Goal: Task Accomplishment & Management: Manage account settings

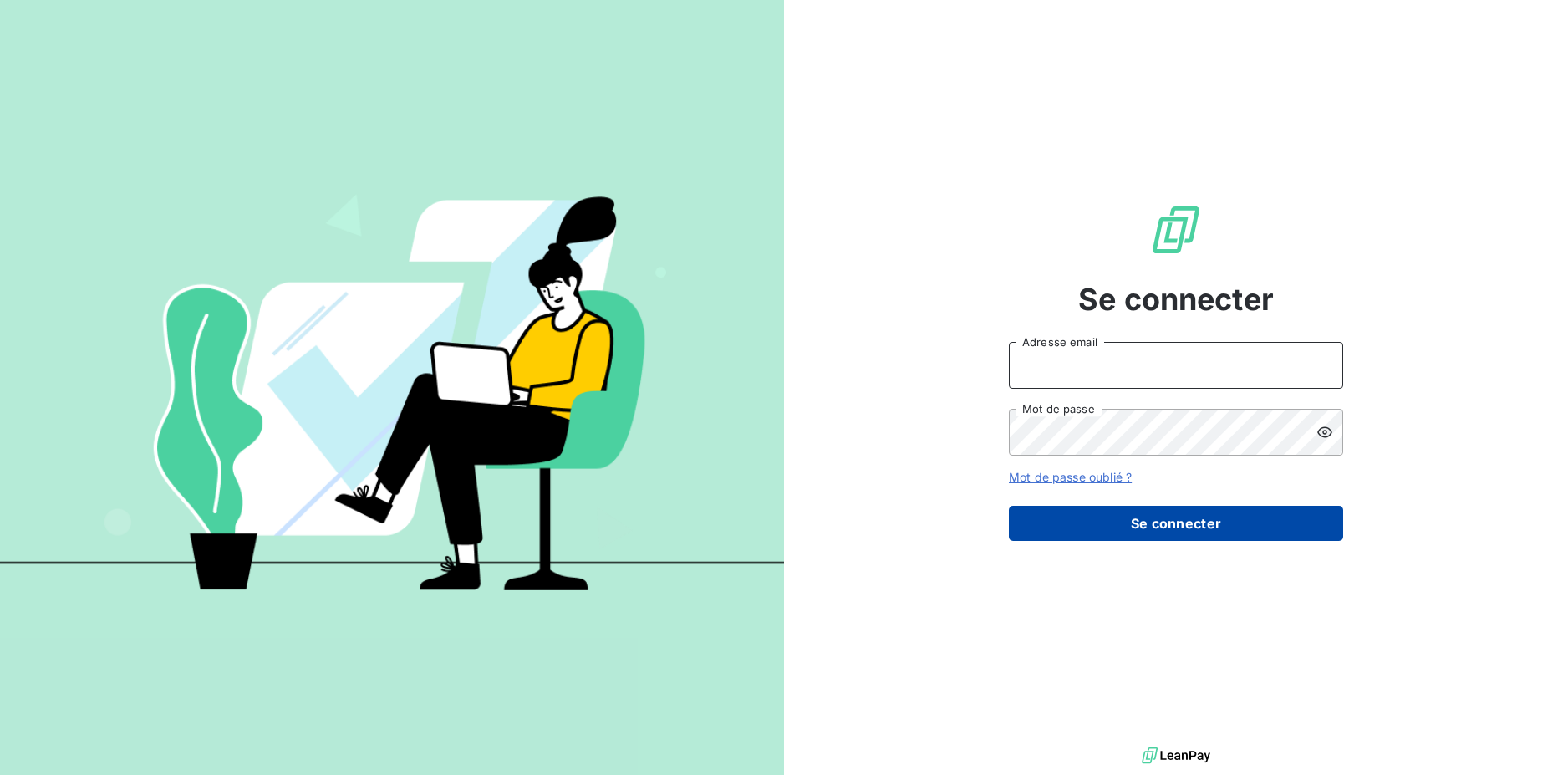
type input "[EMAIL_ADDRESS][DOMAIN_NAME]"
click at [1089, 521] on button "Se connecter" at bounding box center [1176, 523] width 334 height 35
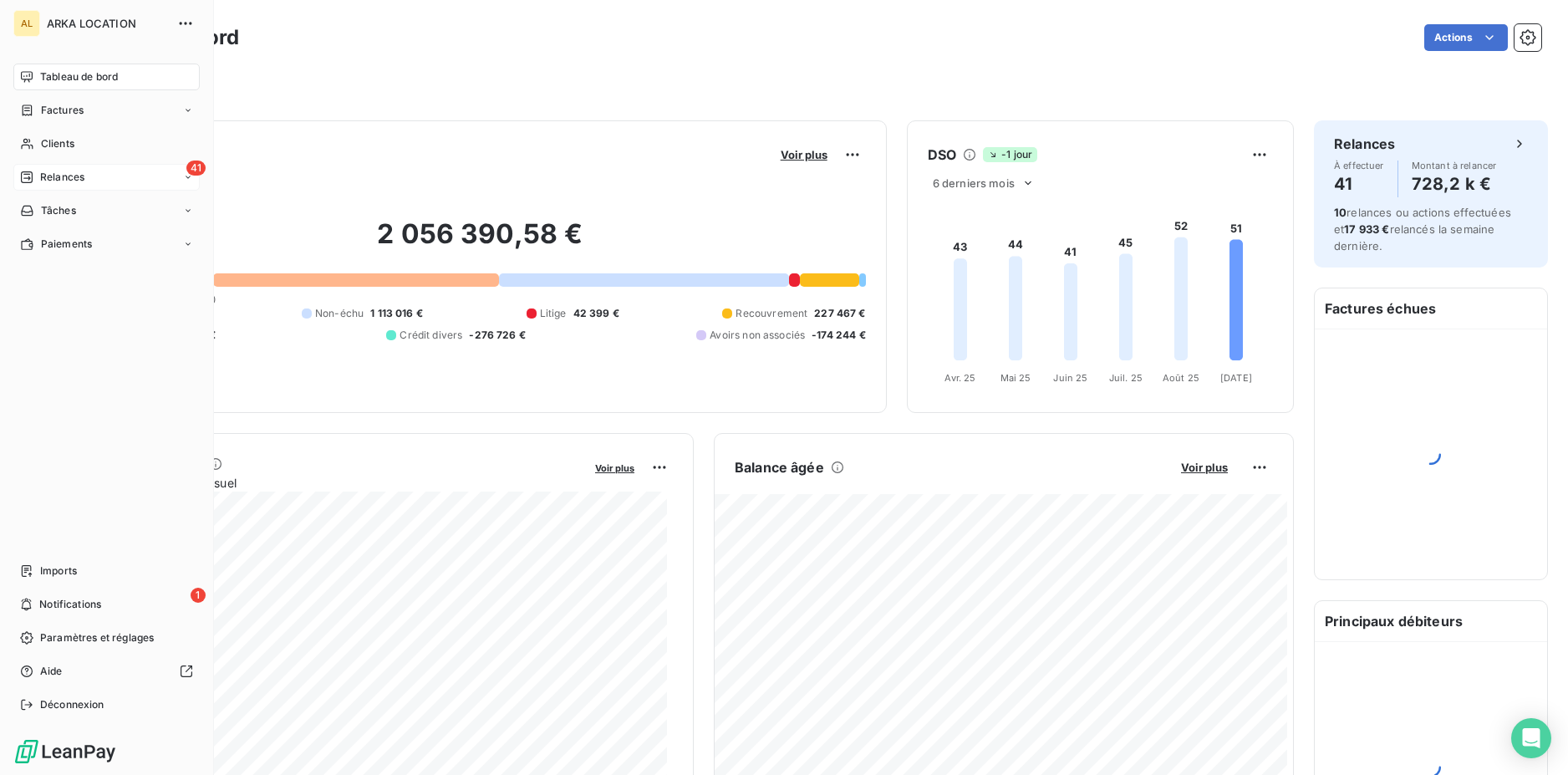
click at [63, 166] on div "41 Relances" at bounding box center [107, 176] width 186 height 26
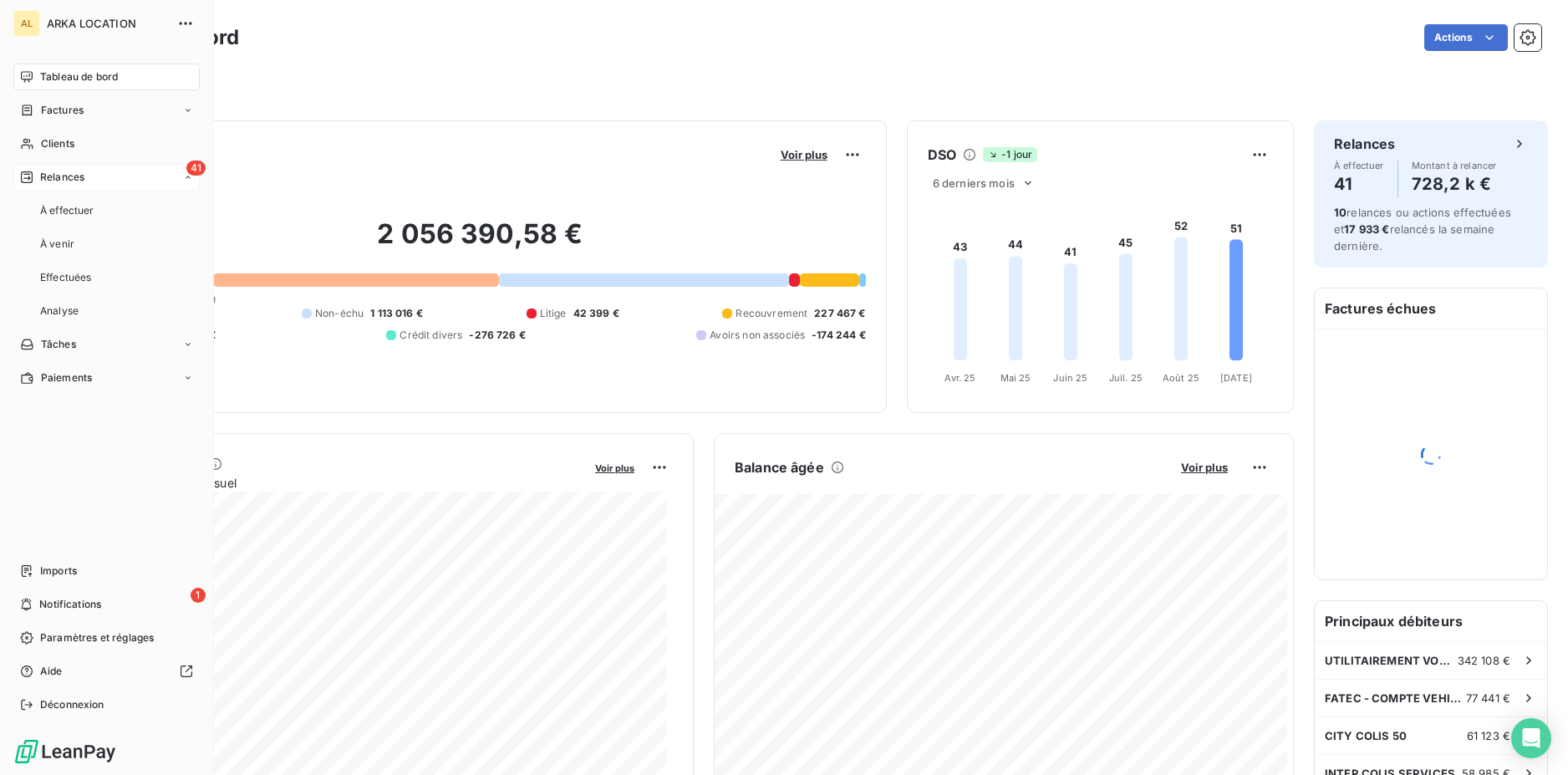
click at [89, 172] on div "41 Relances" at bounding box center [107, 176] width 186 height 26
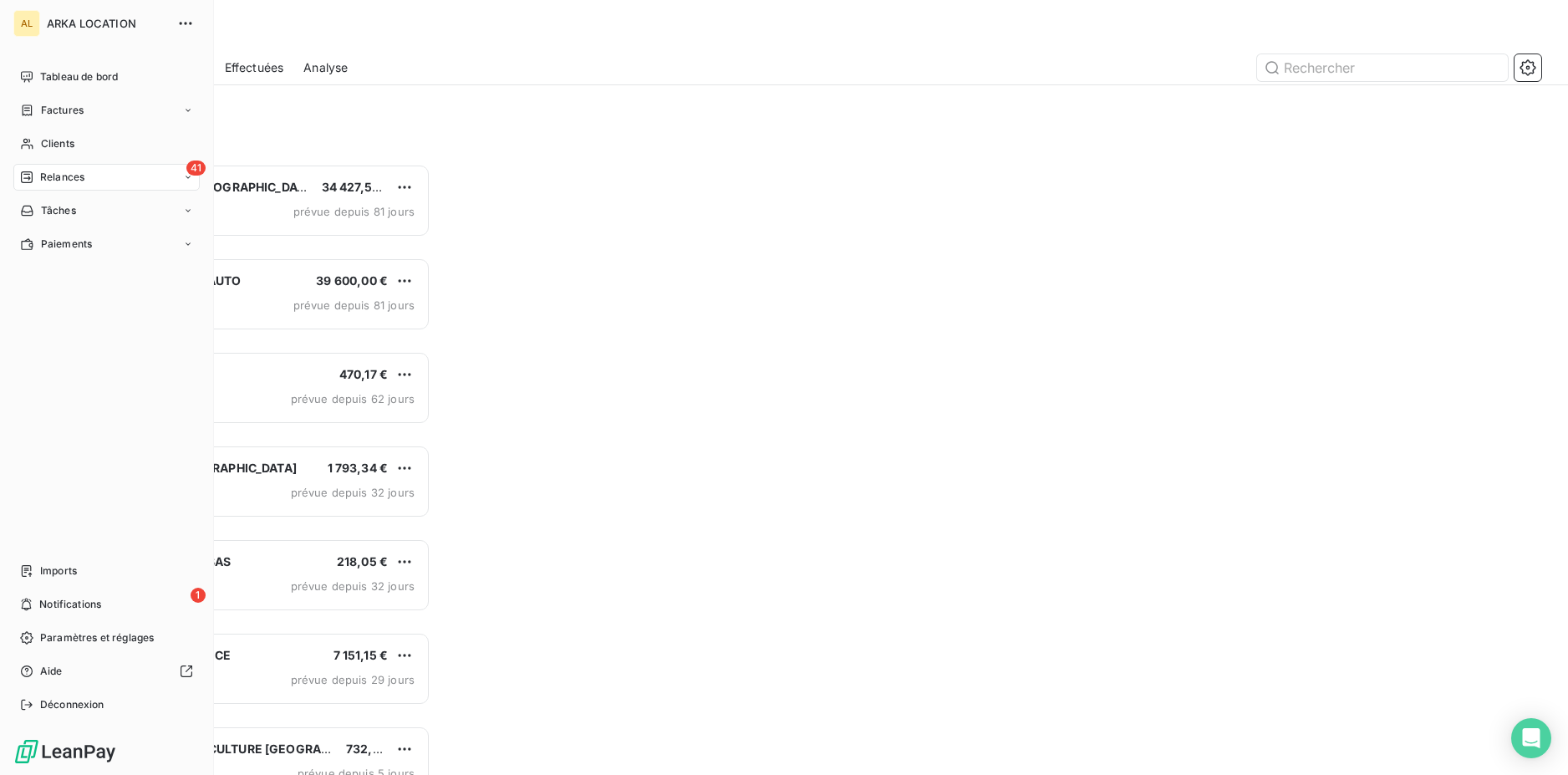
scroll to position [598, 338]
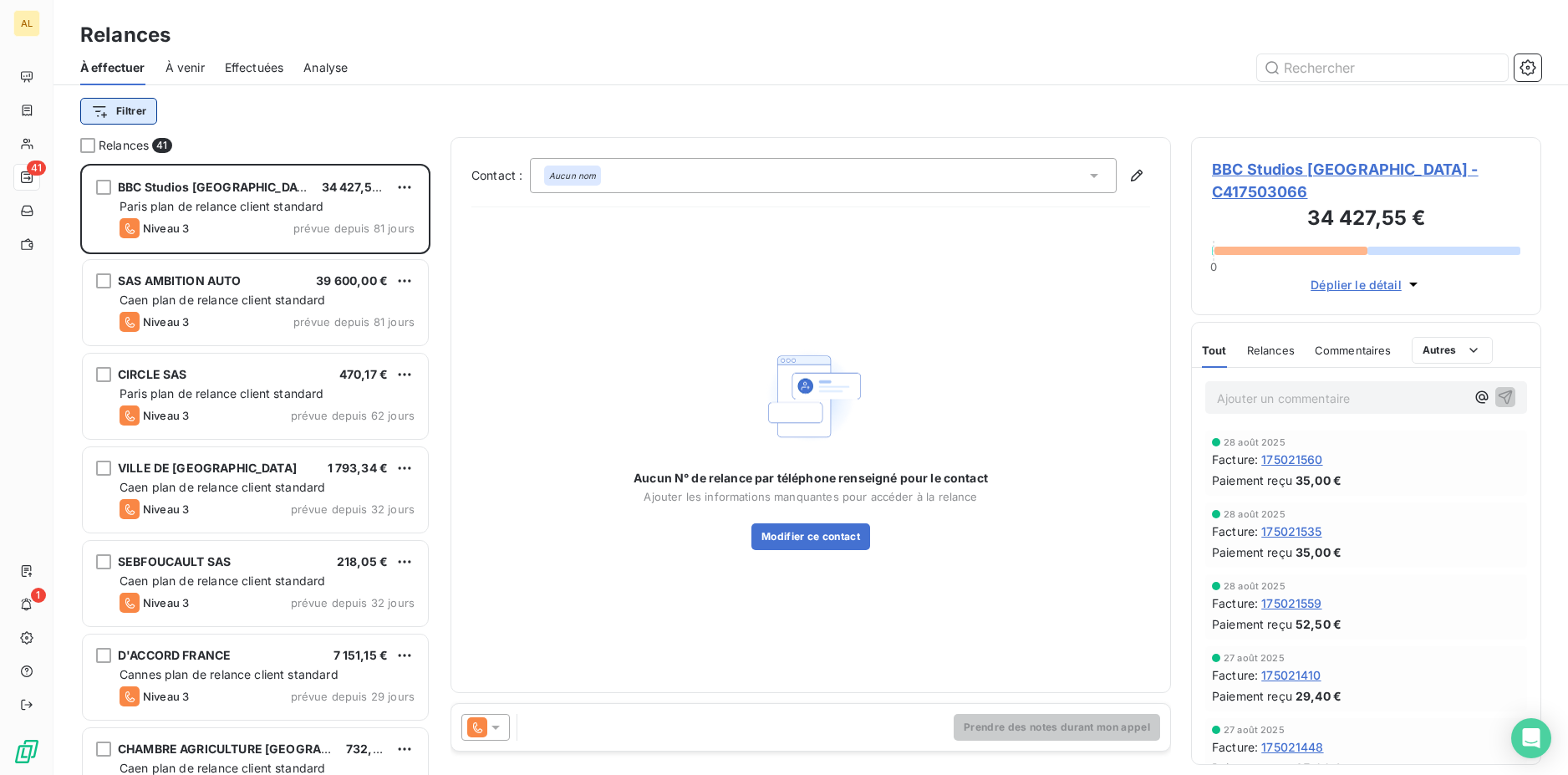
click at [140, 110] on html "AL 41 1 Relances À effectuer À venir Effectuées Analyse Filtrer Relances 41 BBC…" at bounding box center [784, 387] width 1568 height 775
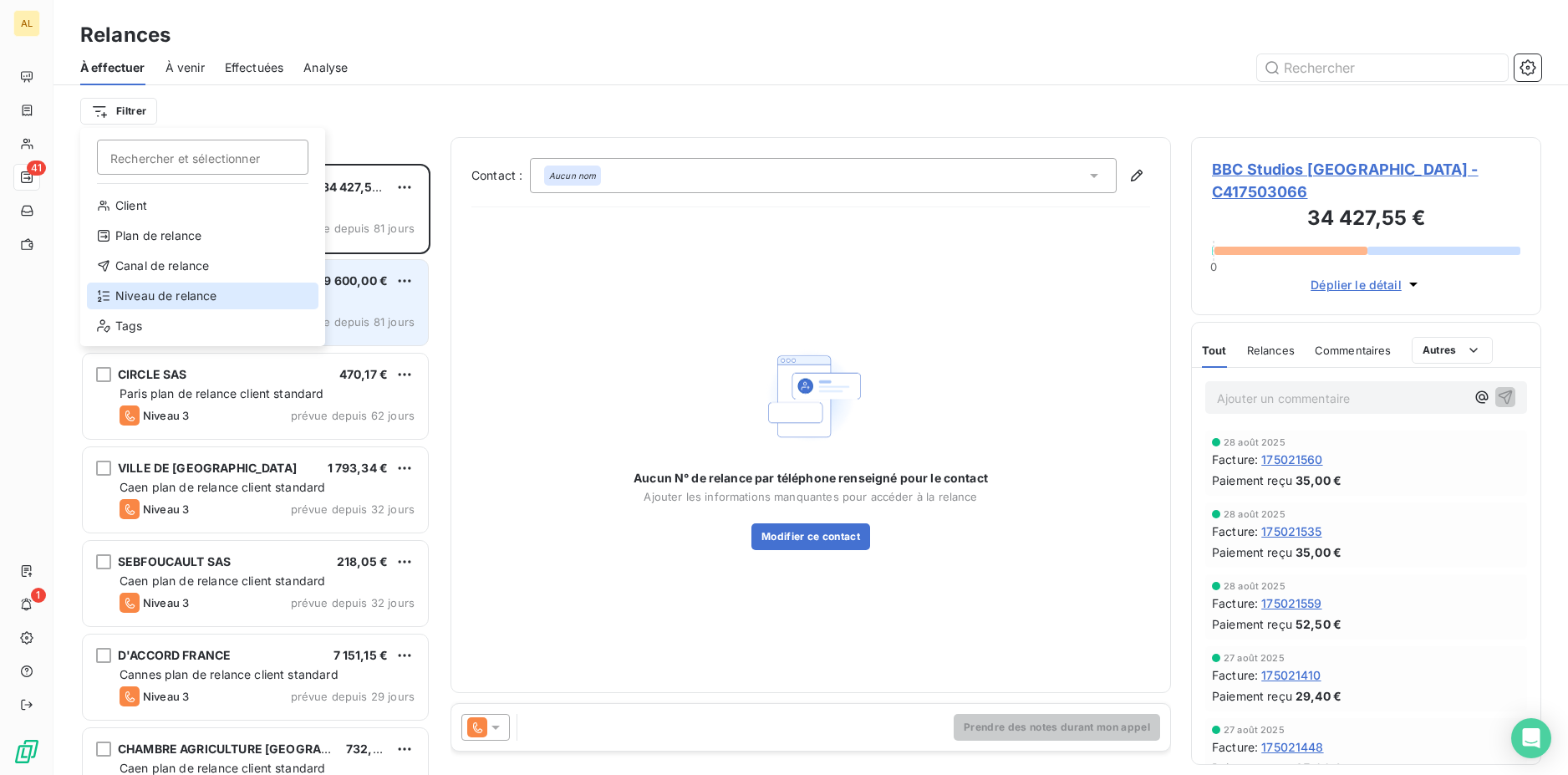
click at [162, 300] on div "Niveau de relance" at bounding box center [203, 295] width 232 height 26
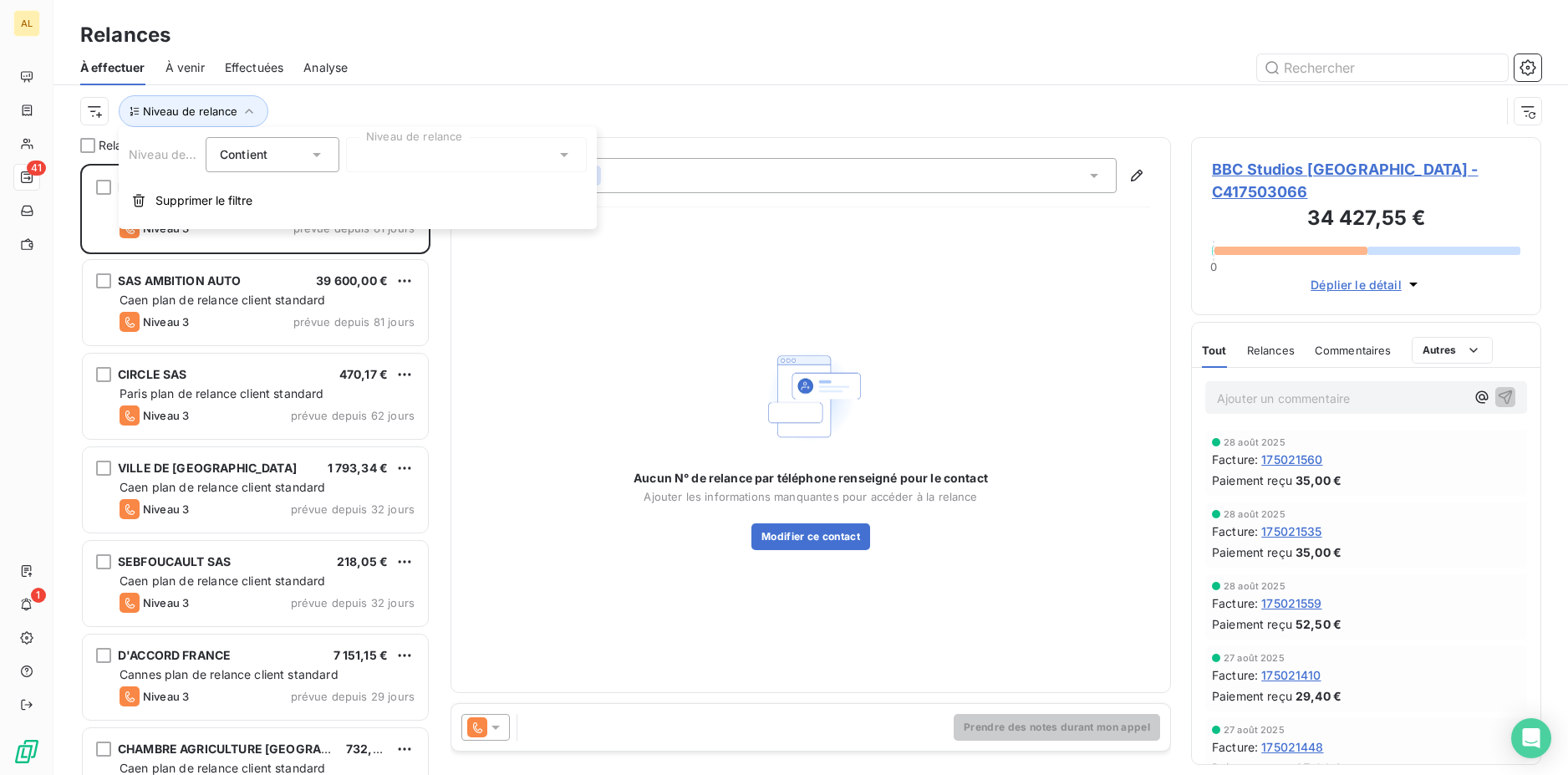
click at [411, 158] on div at bounding box center [467, 154] width 241 height 35
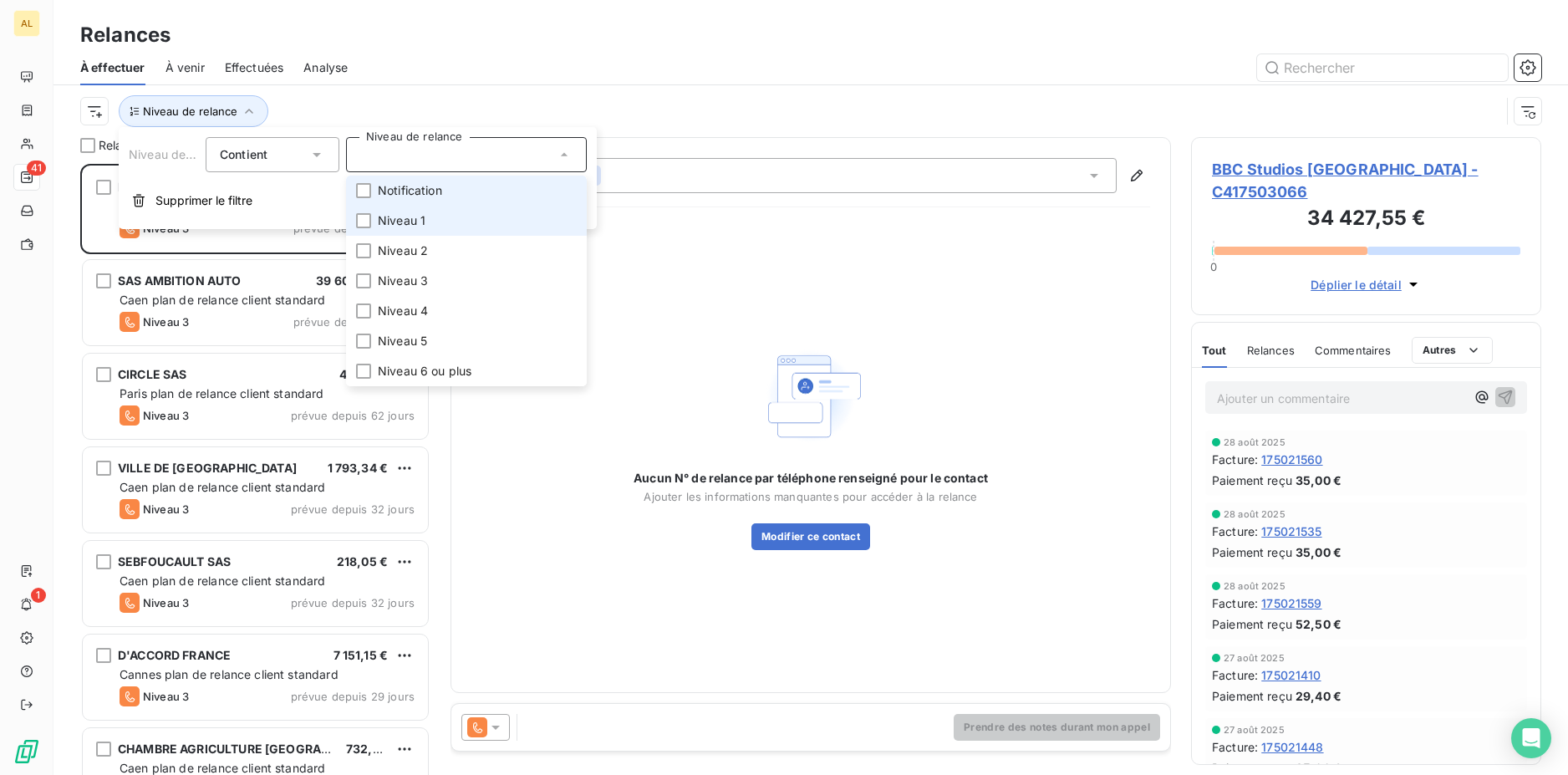
click at [406, 193] on span "Notification" at bounding box center [410, 191] width 64 height 16
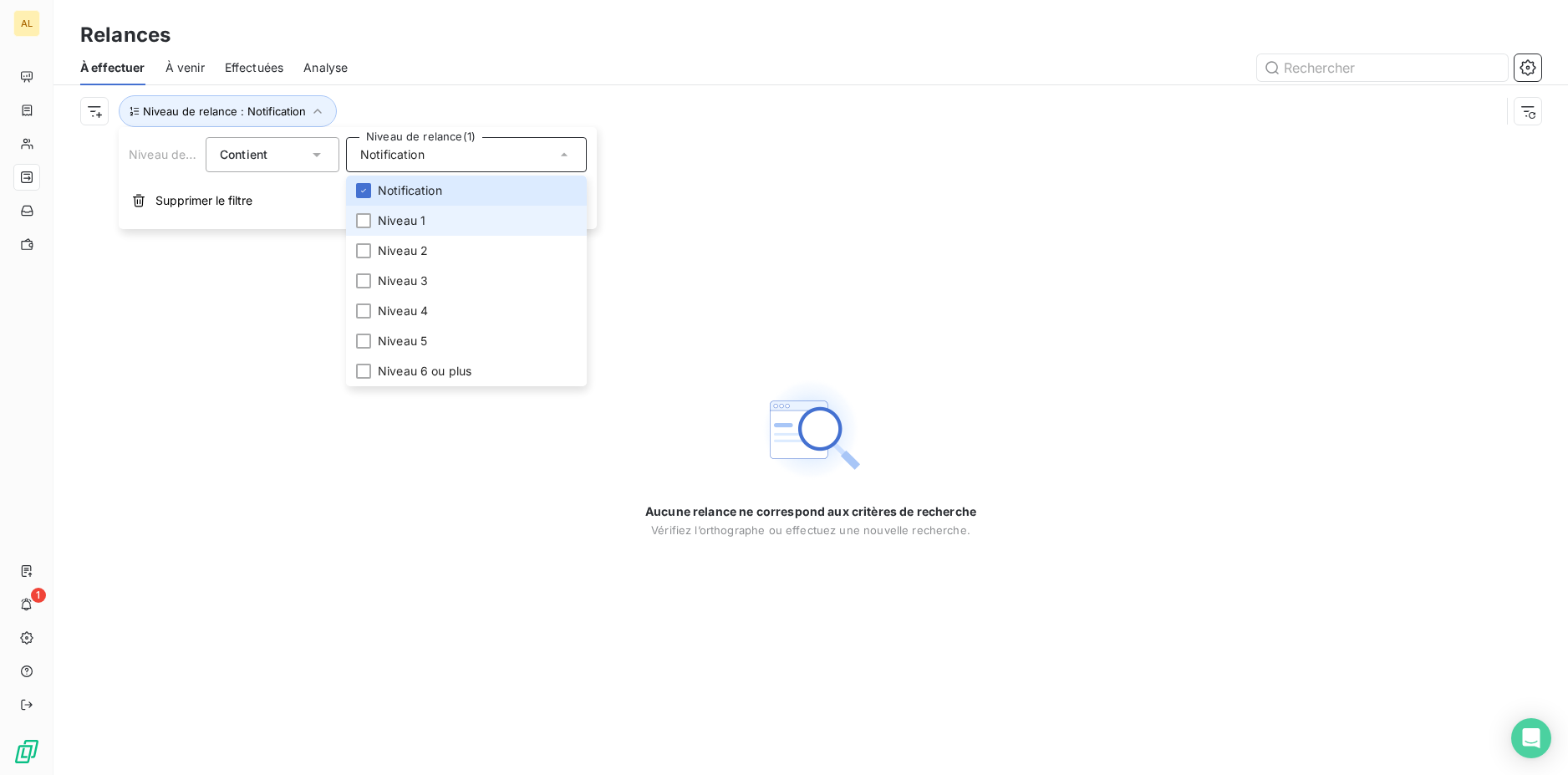
click at [413, 215] on span "Niveau 1" at bounding box center [402, 221] width 47 height 16
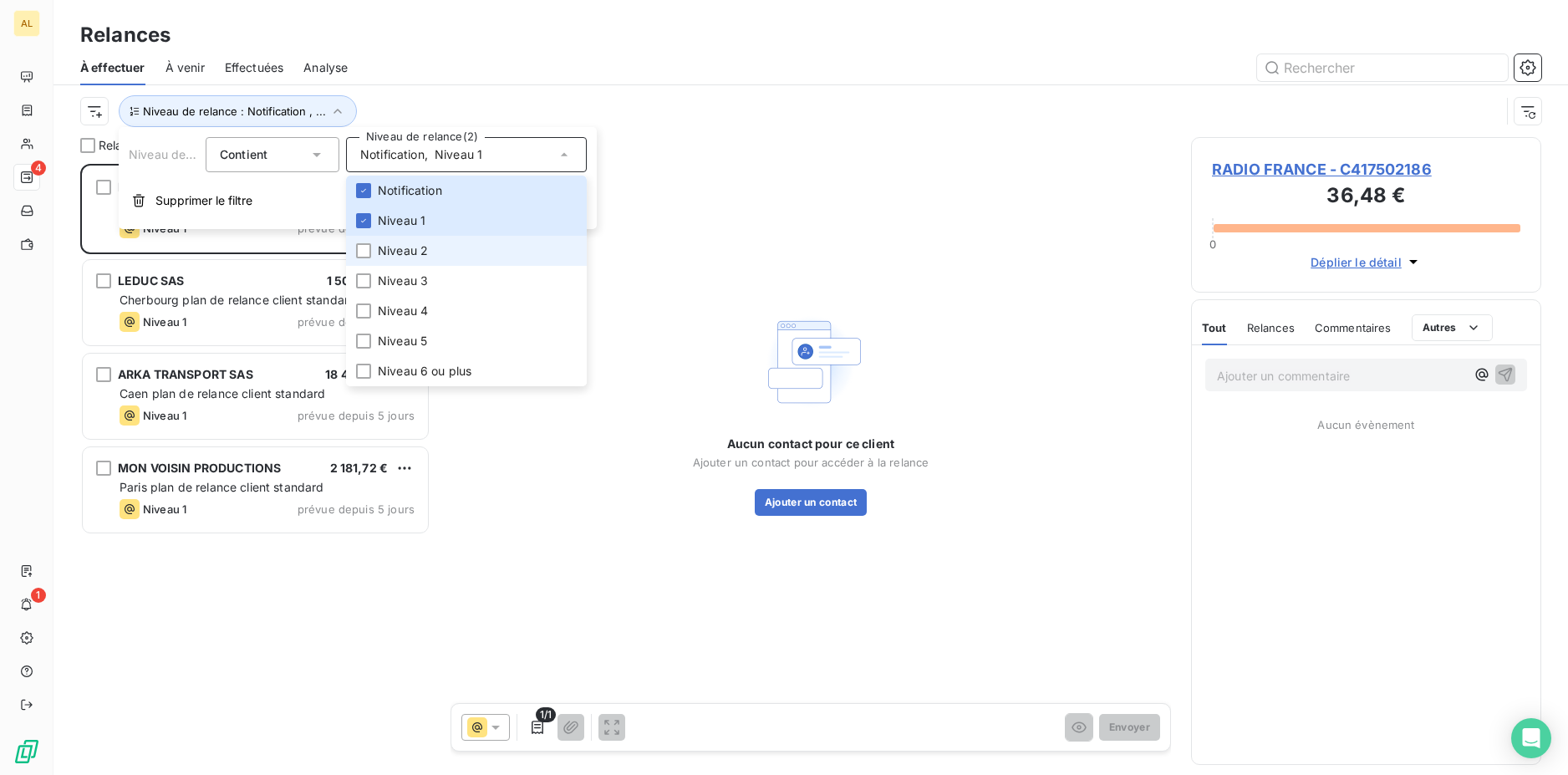
scroll to position [598, 338]
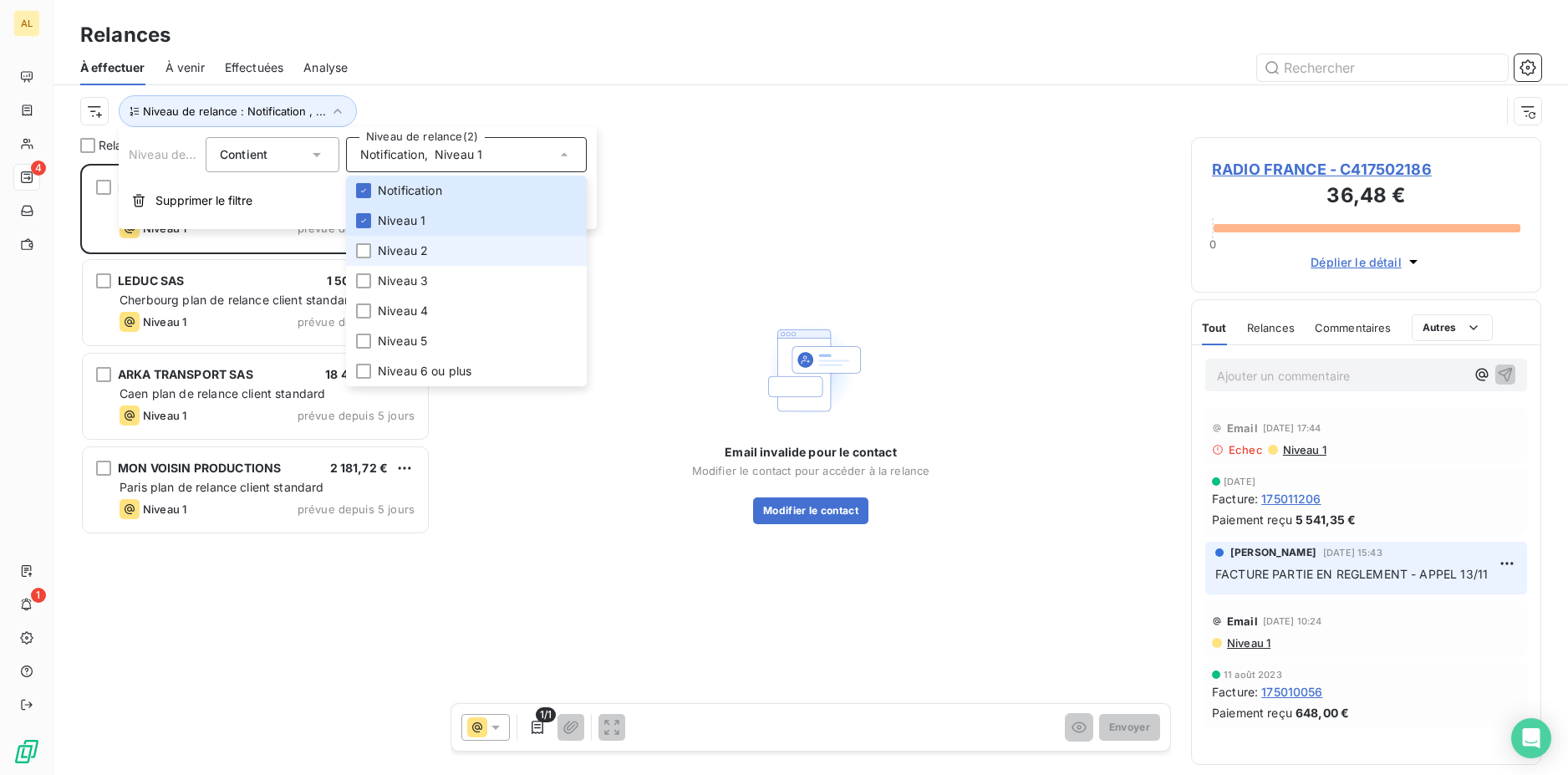
click at [393, 247] on span "Niveau 2" at bounding box center [403, 250] width 50 height 16
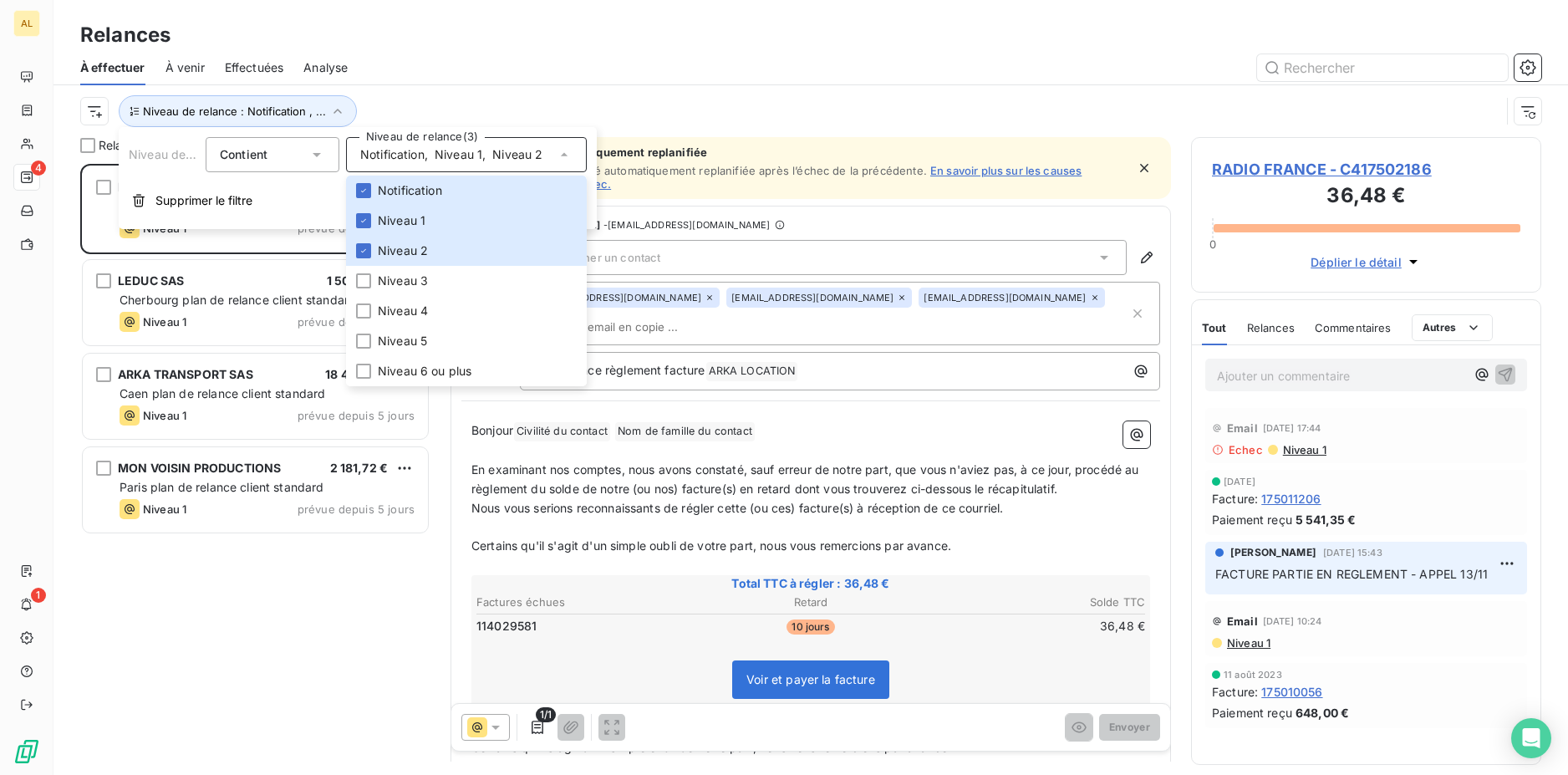
click at [440, 74] on div at bounding box center [954, 68] width 1173 height 26
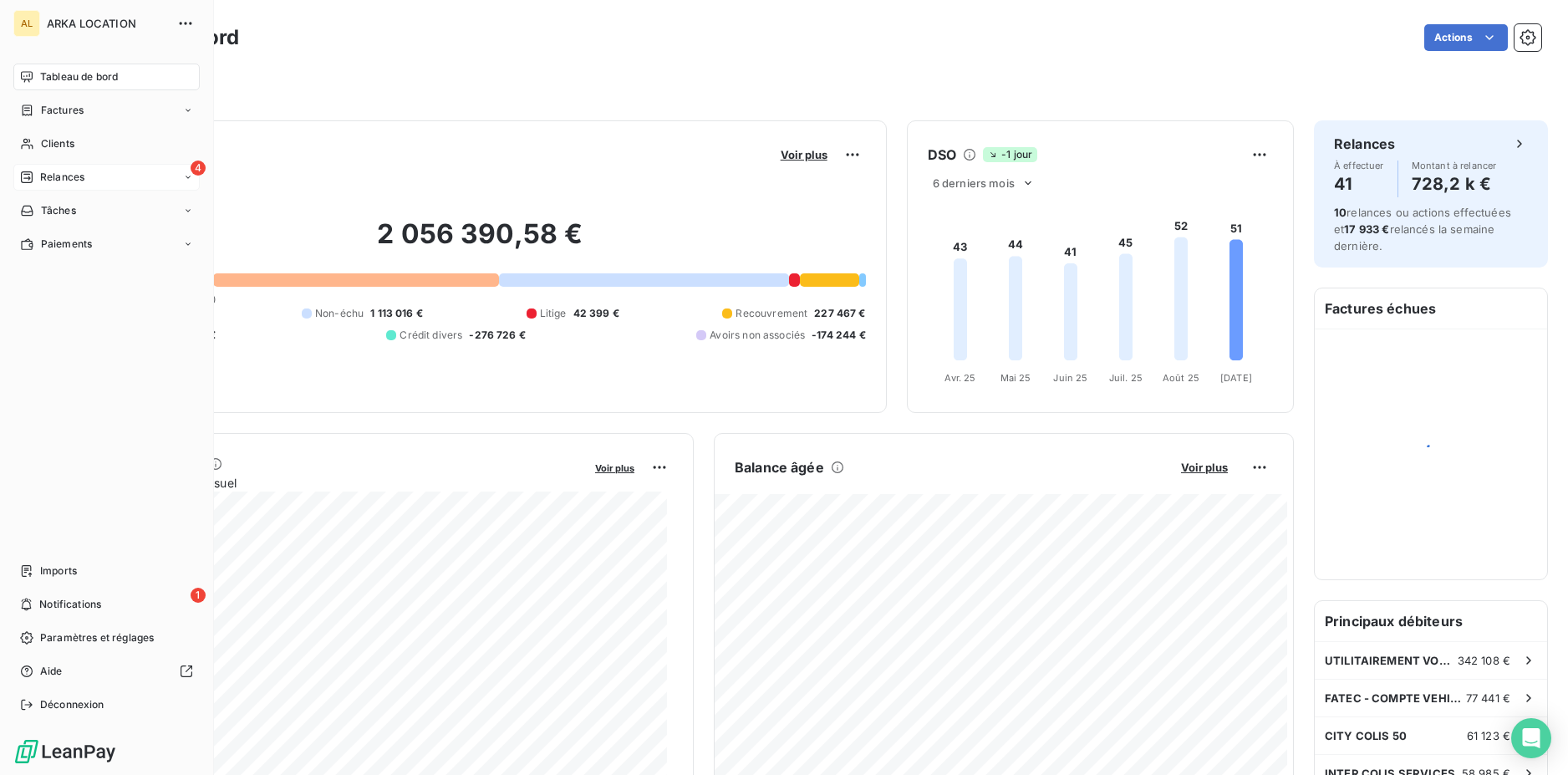
click at [51, 174] on span "Relances" at bounding box center [62, 177] width 45 height 15
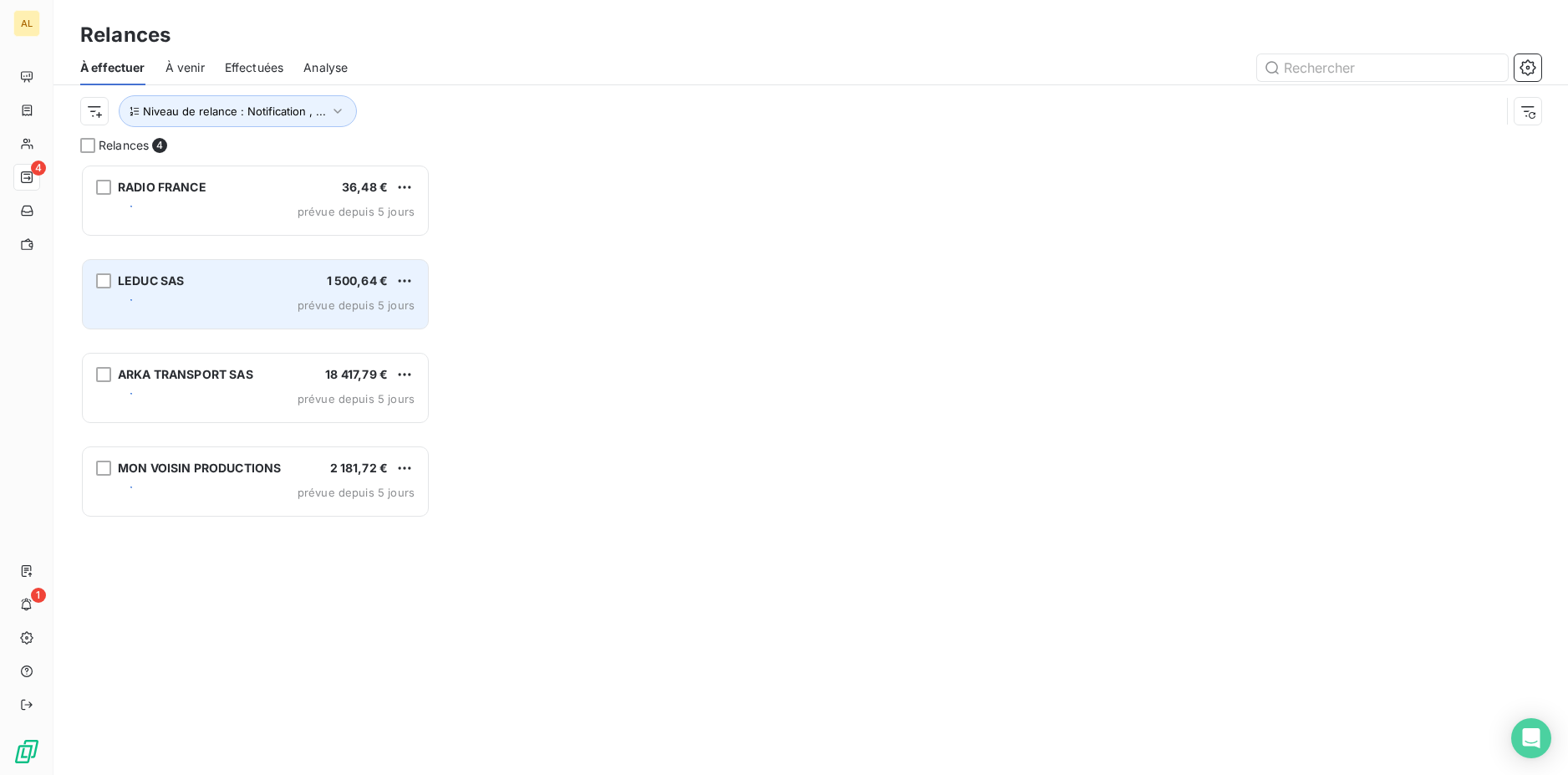
scroll to position [598, 338]
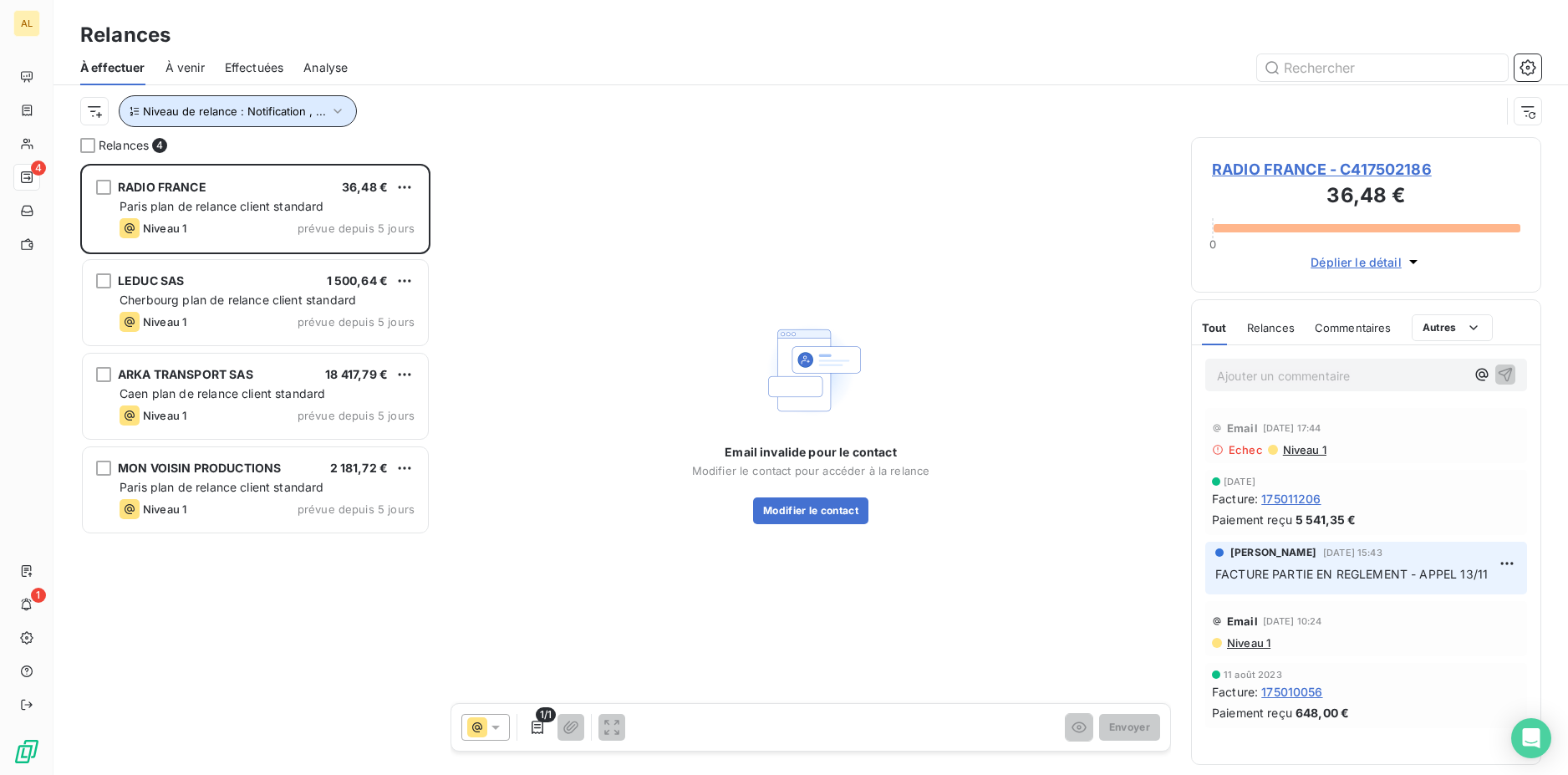
click at [314, 110] on span "Niveau de relance : Notification , ..." at bounding box center [235, 110] width 183 height 14
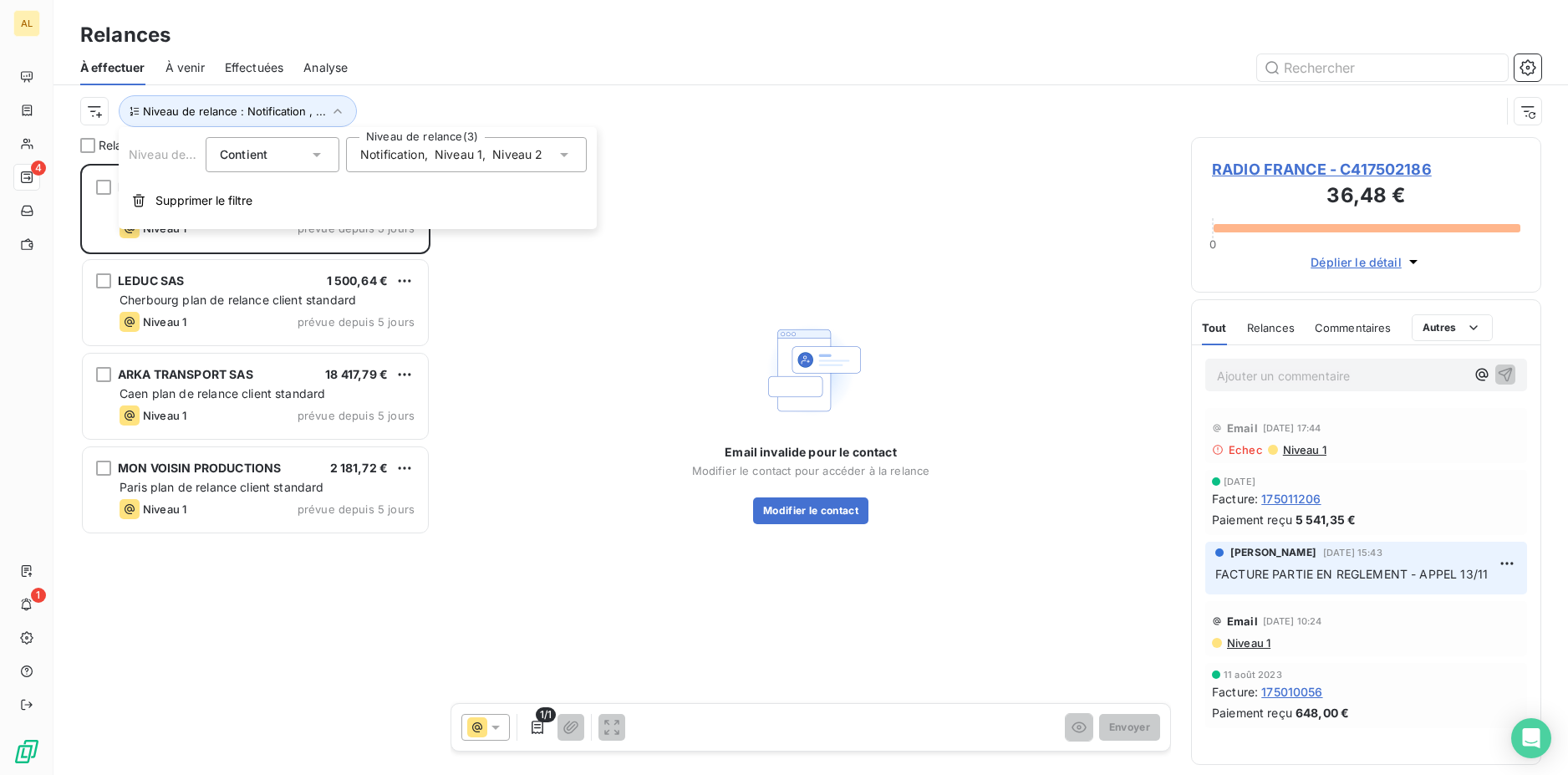
click at [509, 151] on span "Niveau 2" at bounding box center [517, 154] width 50 height 16
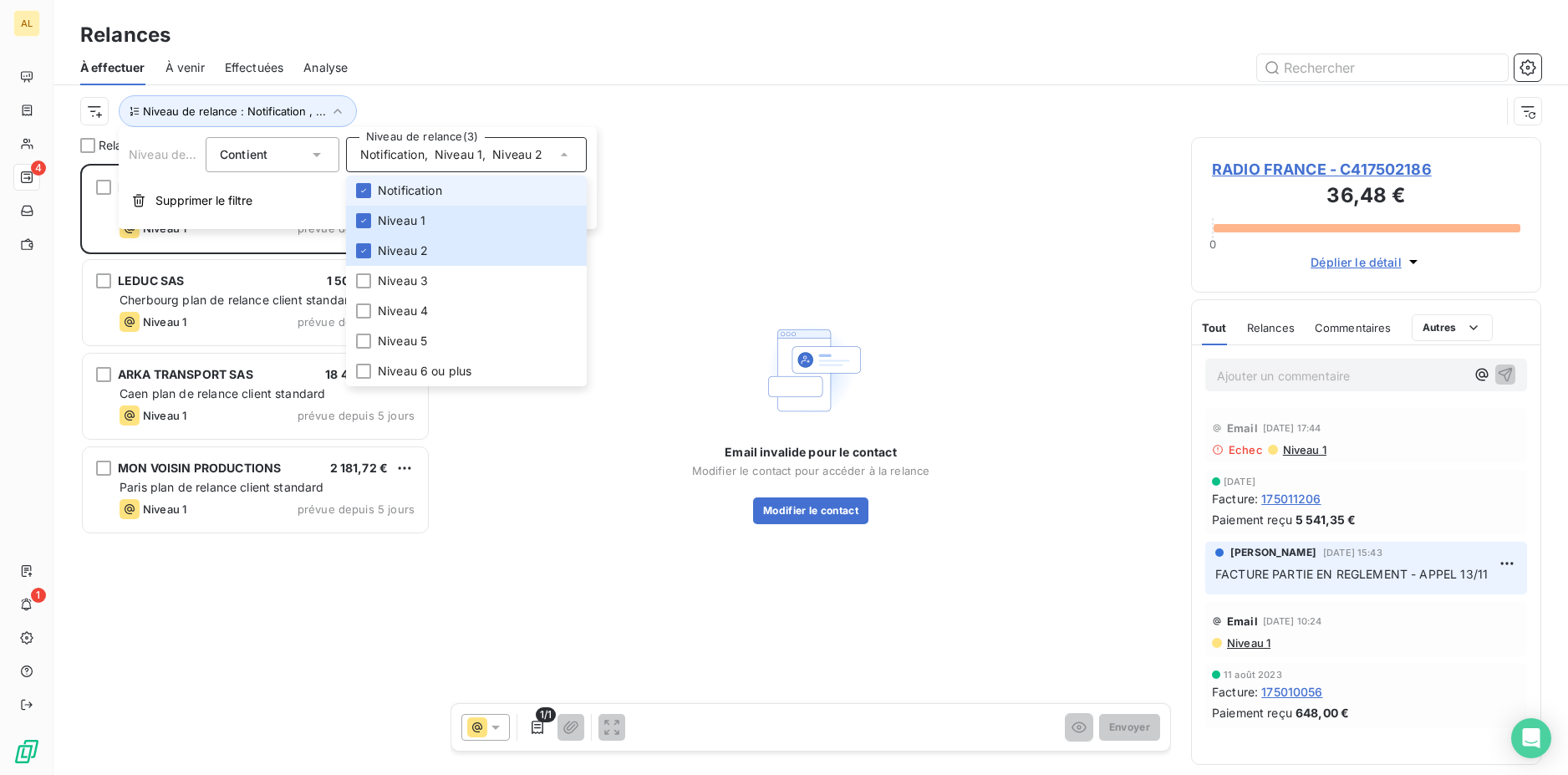
click at [450, 191] on li "Notification" at bounding box center [467, 190] width 241 height 30
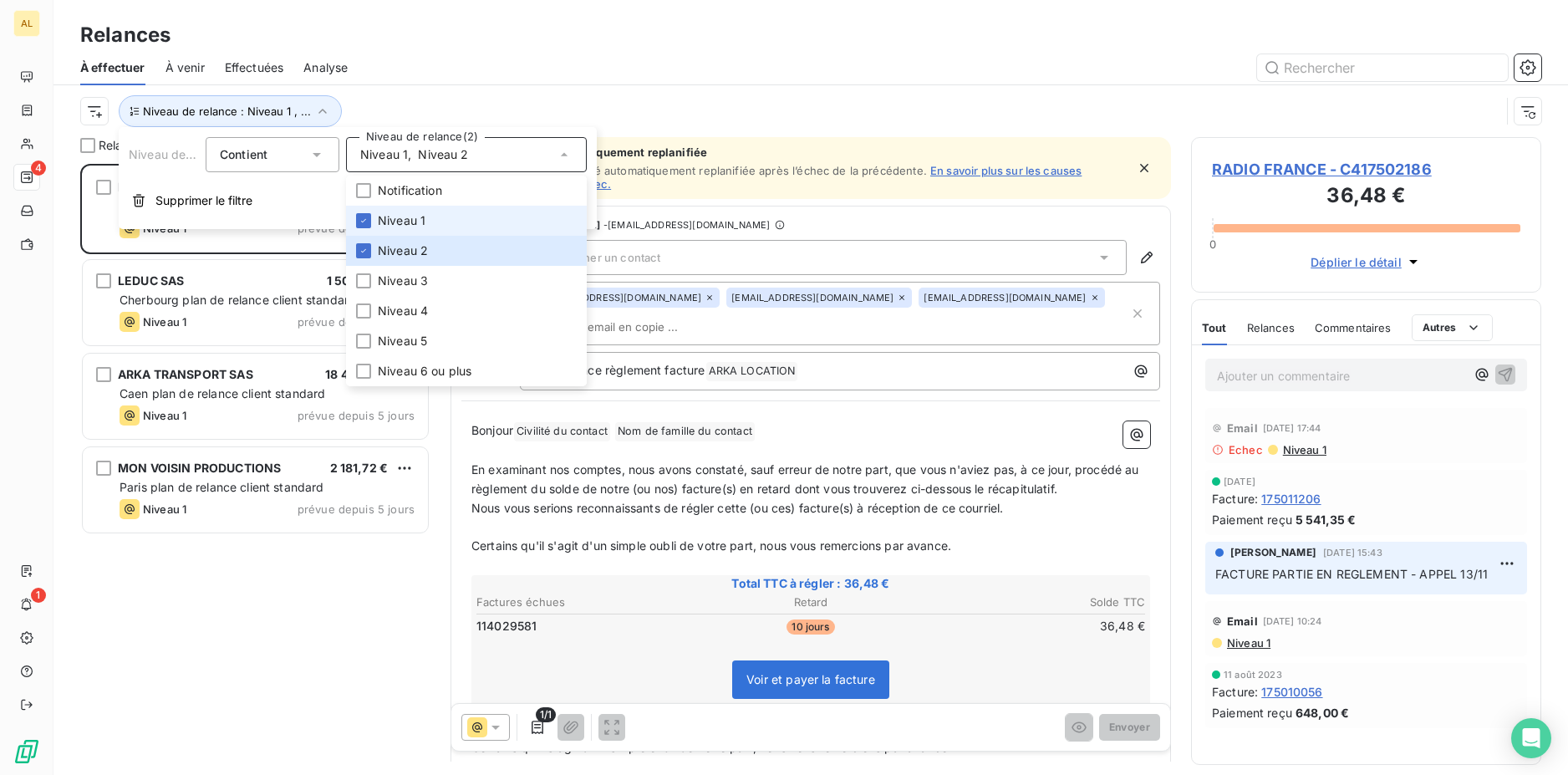
click at [422, 229] on li "Niveau 1" at bounding box center [467, 220] width 241 height 30
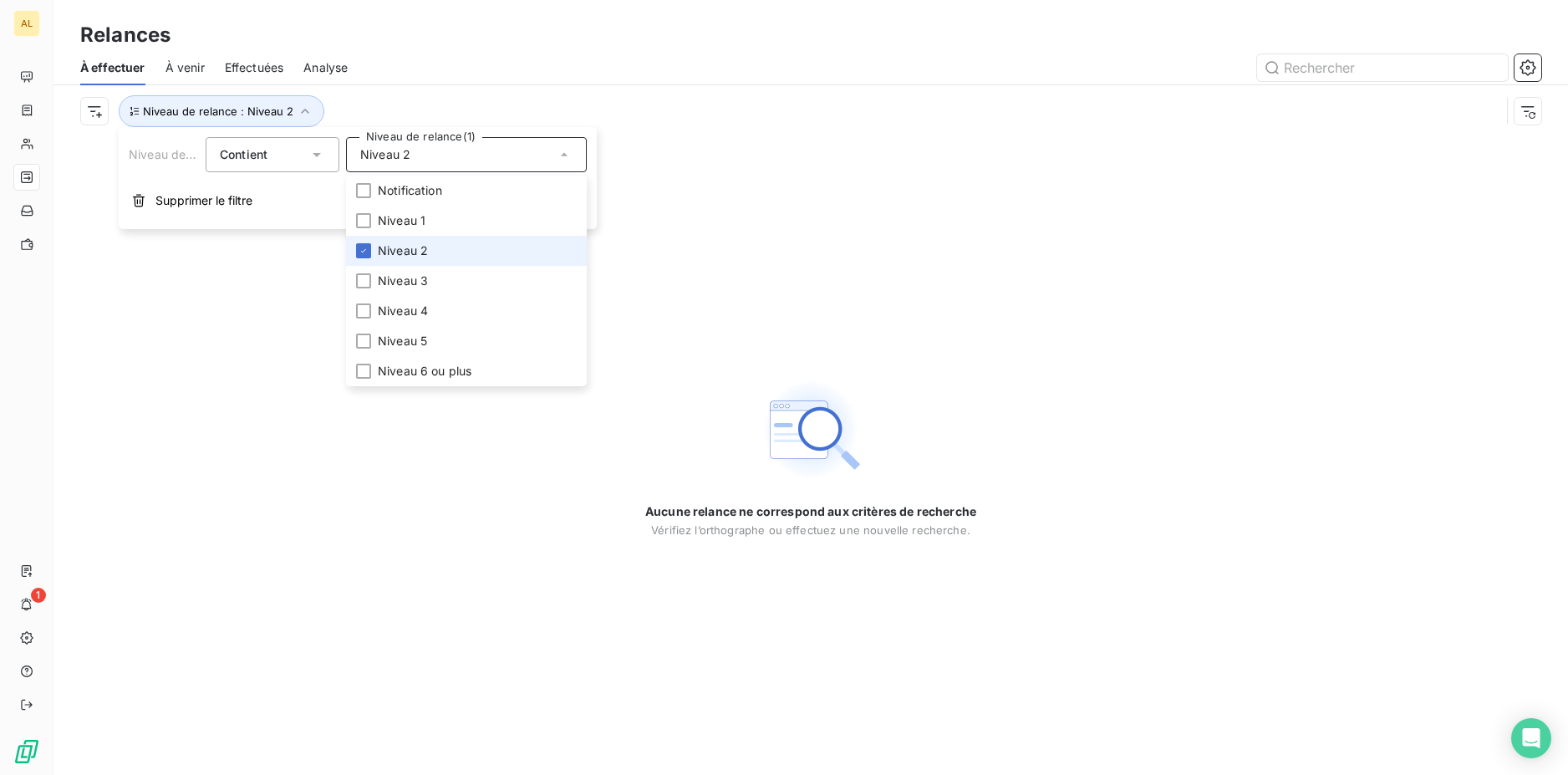
click at [412, 248] on span "Niveau 2" at bounding box center [403, 250] width 50 height 16
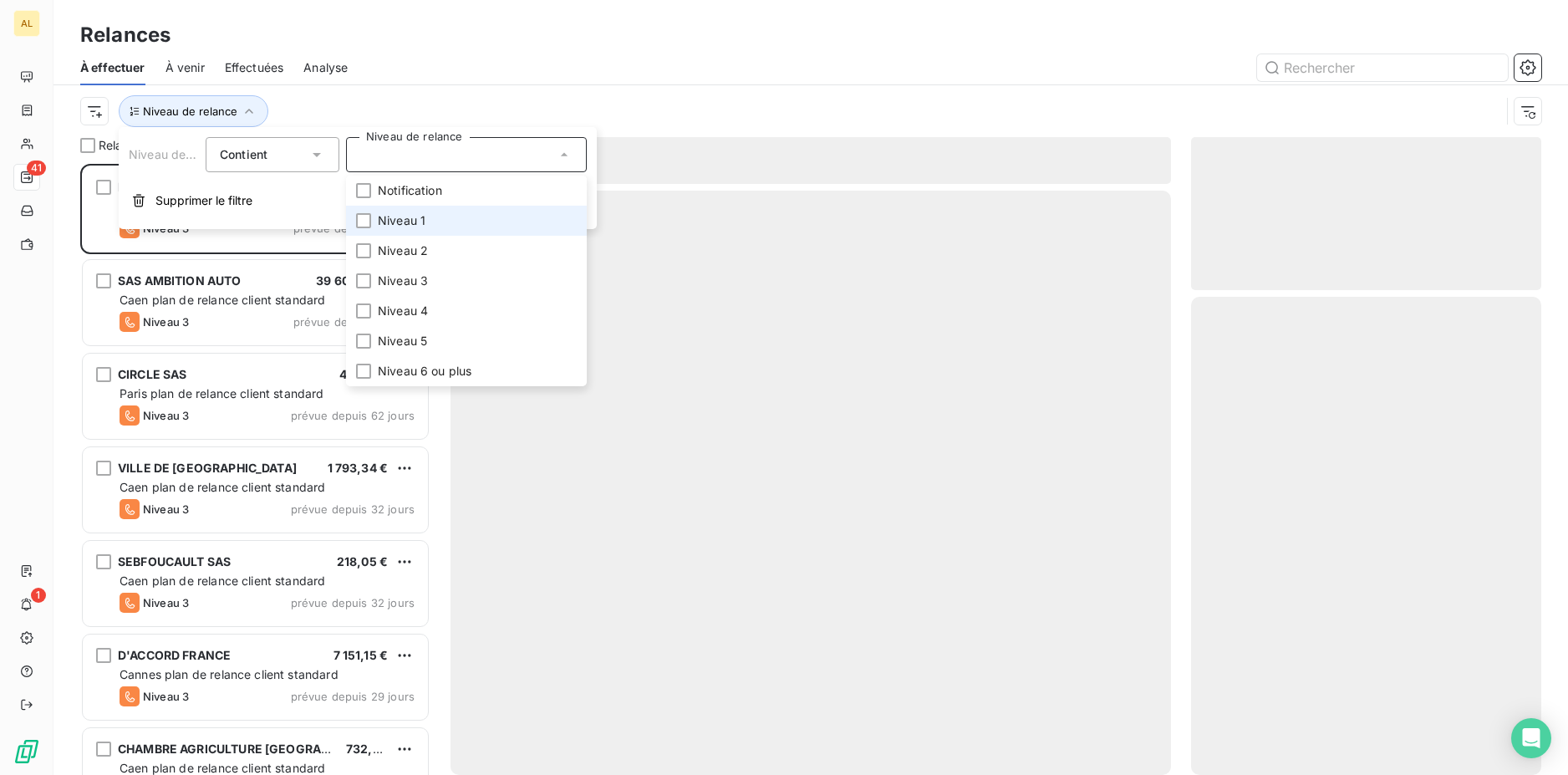
scroll to position [598, 338]
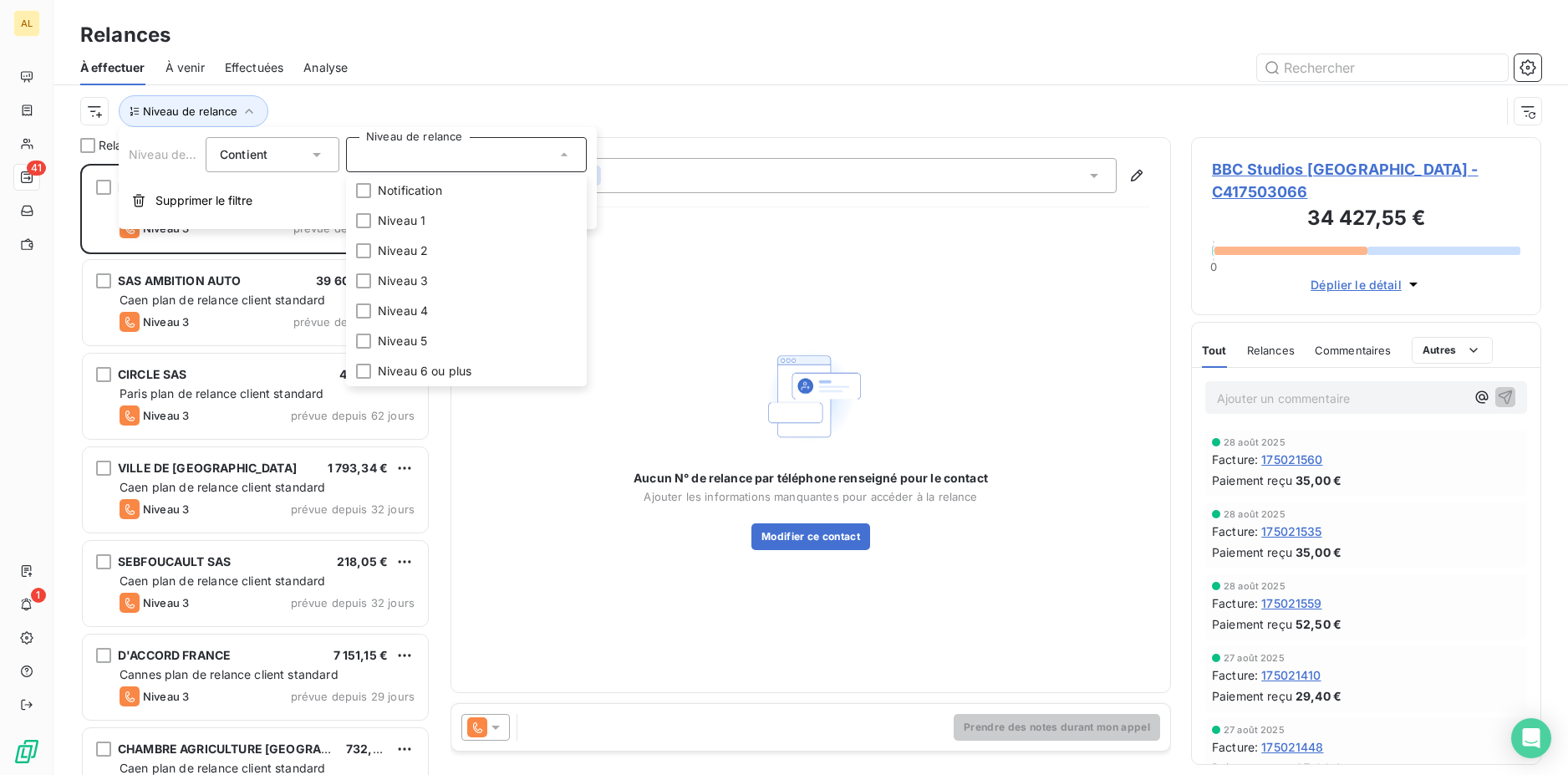
click at [504, 114] on div "Niveau de relance" at bounding box center [790, 110] width 1420 height 32
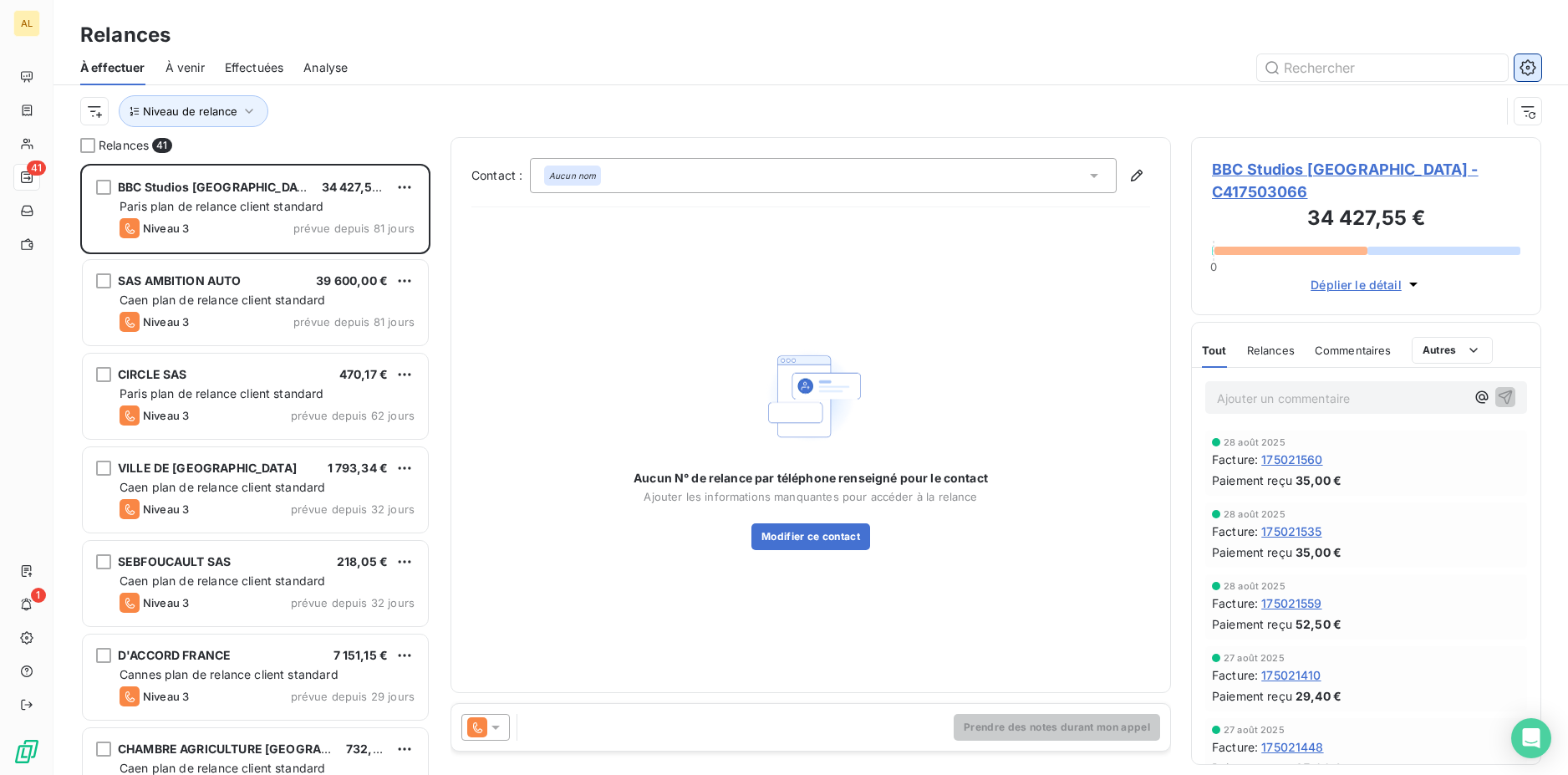
click at [1534, 68] on icon "button" at bounding box center [1527, 67] width 16 height 16
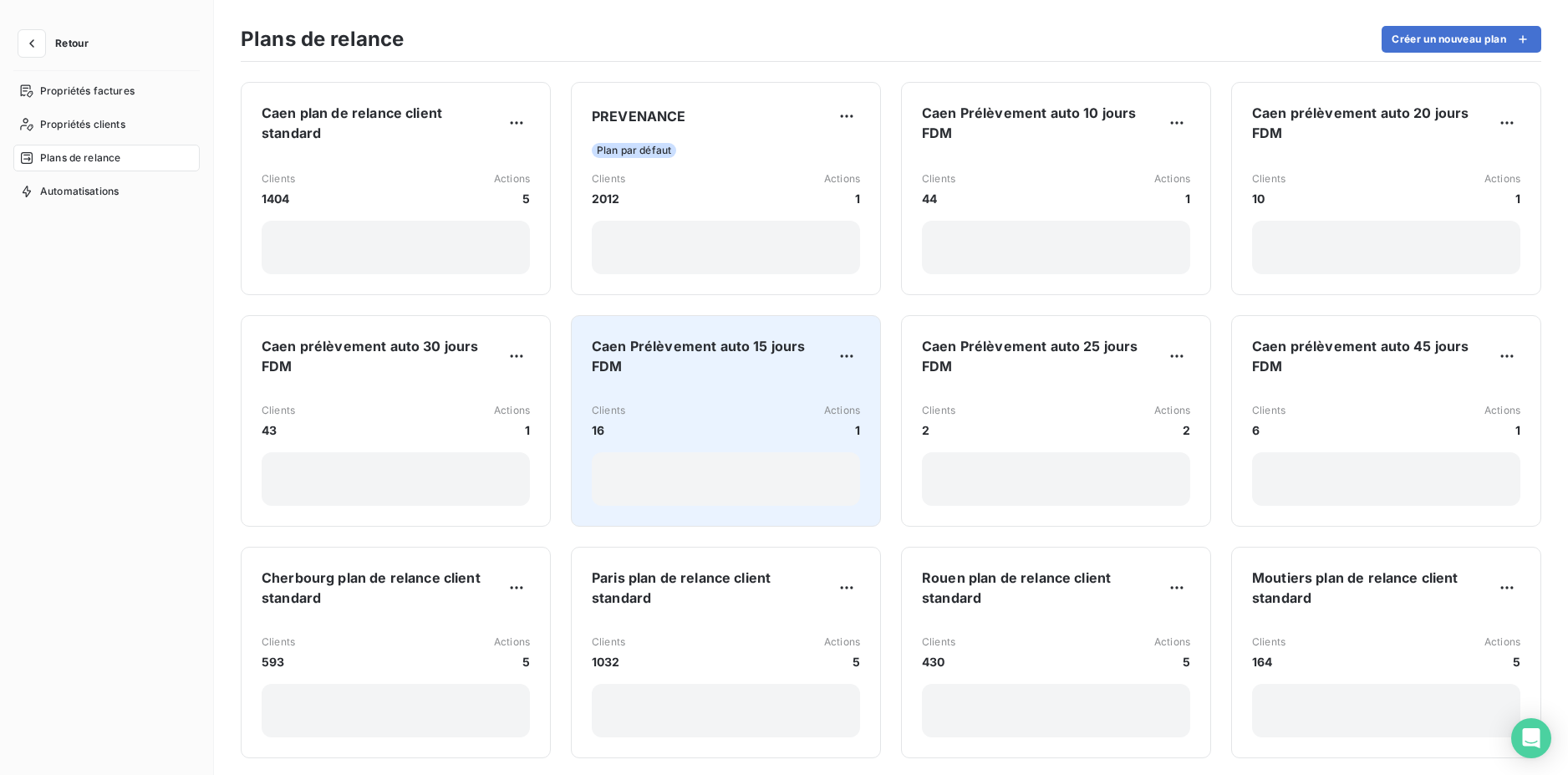
click at [669, 394] on div "Clients 16 Actions 1" at bounding box center [726, 447] width 268 height 116
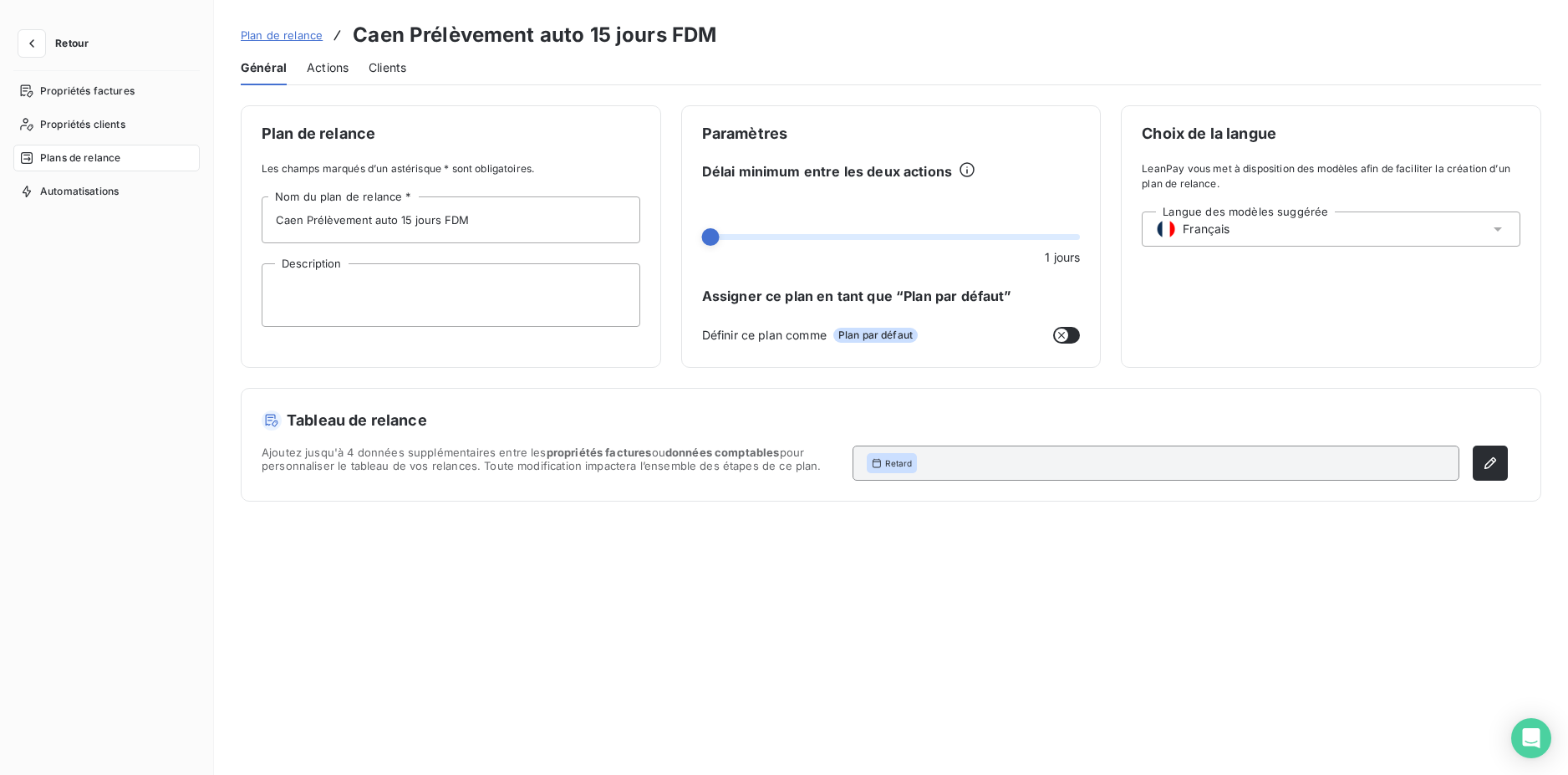
click at [322, 62] on span "Actions" at bounding box center [328, 68] width 42 height 16
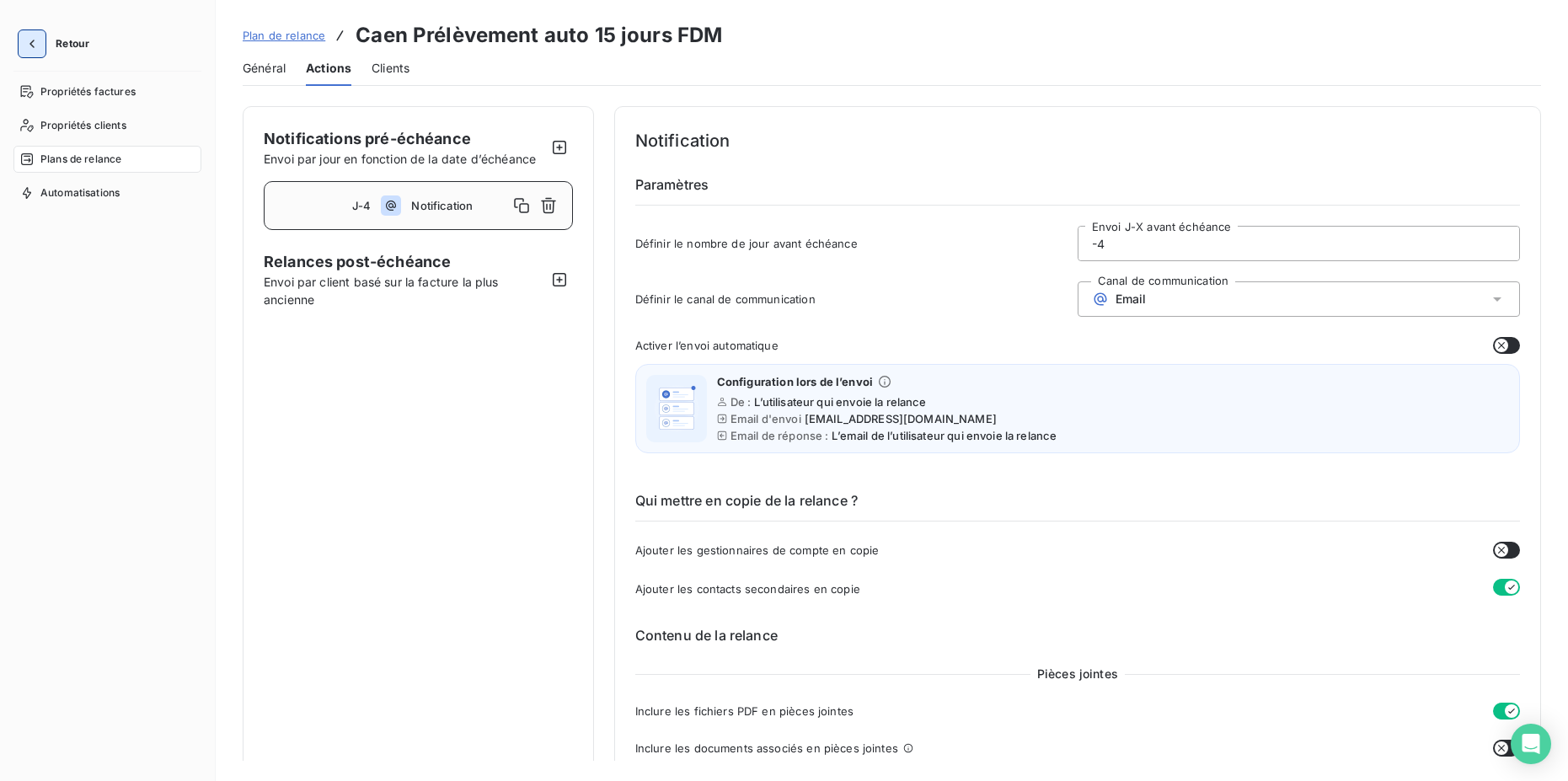
click at [41, 38] on button "button" at bounding box center [31, 43] width 27 height 27
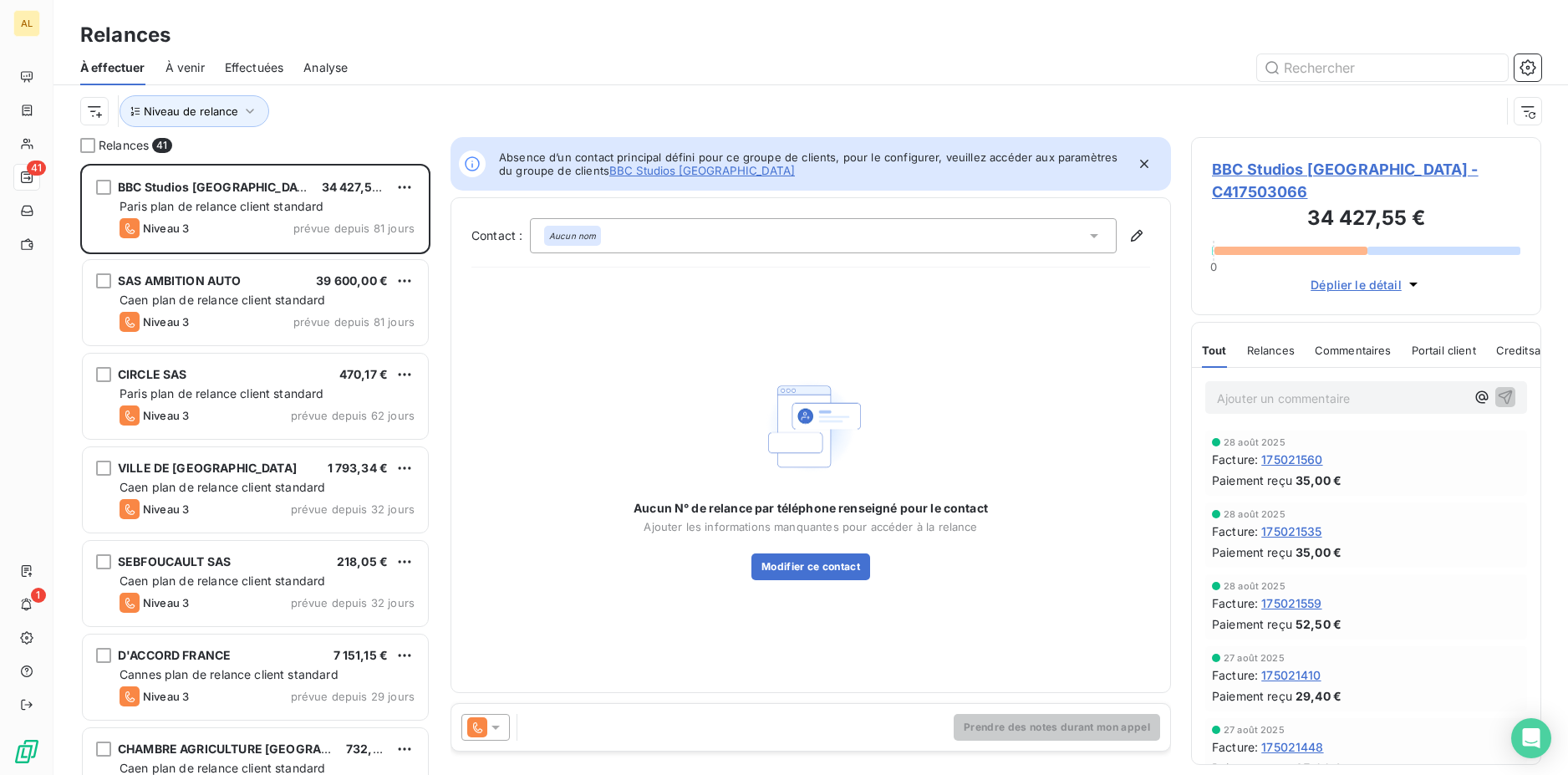
scroll to position [14, 14]
